Goal: Transaction & Acquisition: Register for event/course

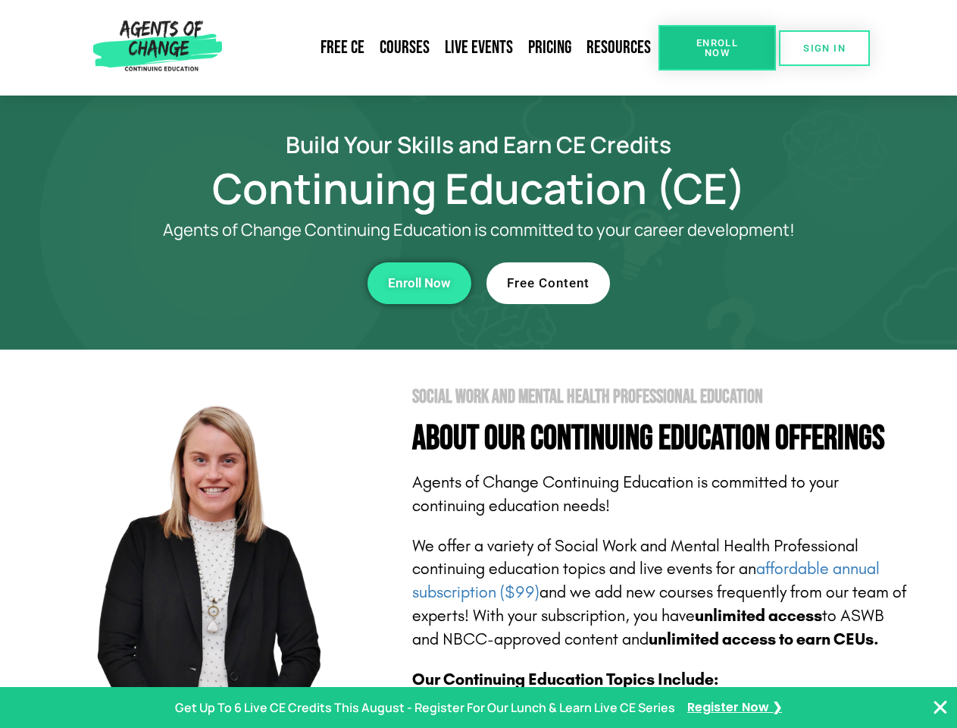
click at [478, 364] on section "Social Work and Mental Health Professional Education About Our Continuing Educa…" at bounding box center [478, 667] width 957 height 637
click at [717, 48] on span "Enroll Now" at bounding box center [717, 48] width 69 height 20
click at [825, 48] on span "SIGN IN" at bounding box center [825, 48] width 42 height 10
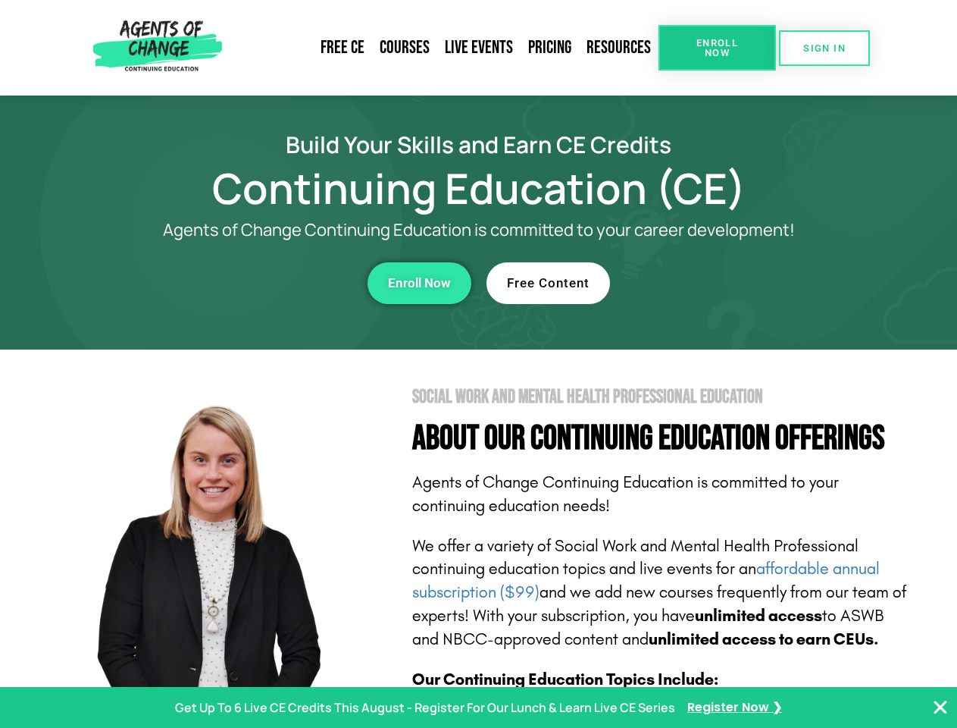
click at [263, 283] on div "Enroll Now" at bounding box center [263, 283] width 417 height 42
click at [419, 283] on span "Enroll Now" at bounding box center [419, 283] width 63 height 13
click at [695, 283] on div "Free Content" at bounding box center [695, 283] width 417 height 42
